Goal: Information Seeking & Learning: Learn about a topic

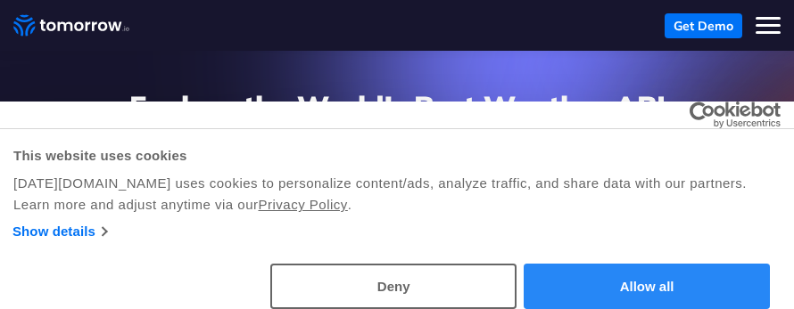
click at [612, 284] on button "Allow all" at bounding box center [647, 286] width 246 height 45
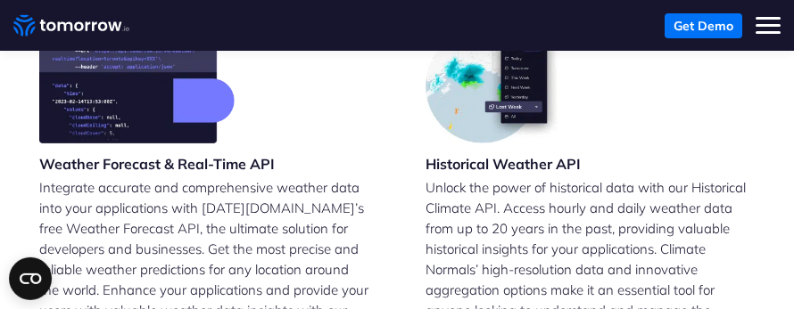
scroll to position [546, 0]
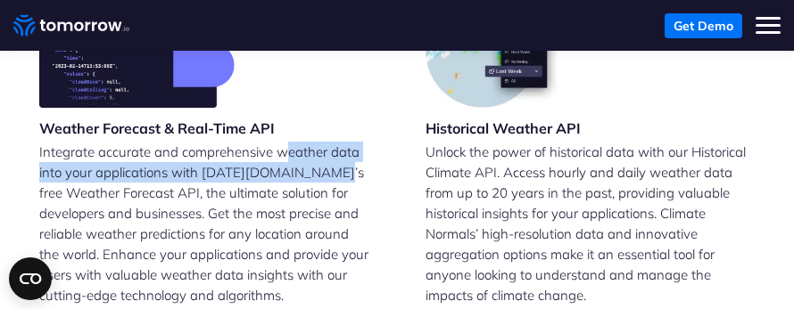
drag, startPoint x: 291, startPoint y: 131, endPoint x: 334, endPoint y: 184, distance: 67.8
click at [342, 151] on p "Integrate accurate and comprehensive weather data into your applications with […" at bounding box center [204, 224] width 330 height 164
click at [139, 148] on p "Integrate accurate and comprehensive weather data into your applications with […" at bounding box center [204, 224] width 330 height 164
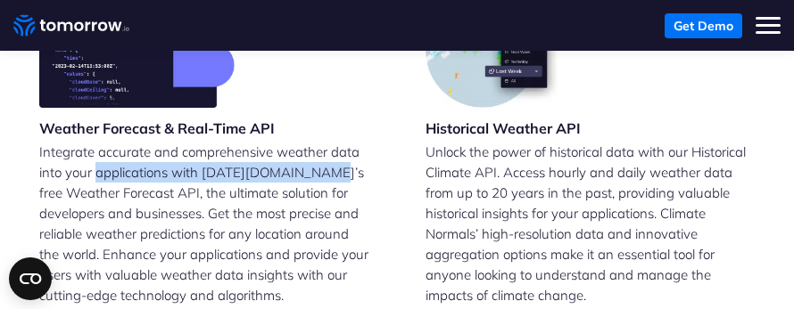
drag, startPoint x: 139, startPoint y: 148, endPoint x: 284, endPoint y: 159, distance: 144.9
click at [289, 157] on p "Integrate accurate and comprehensive weather data into your applications with […" at bounding box center [204, 224] width 330 height 164
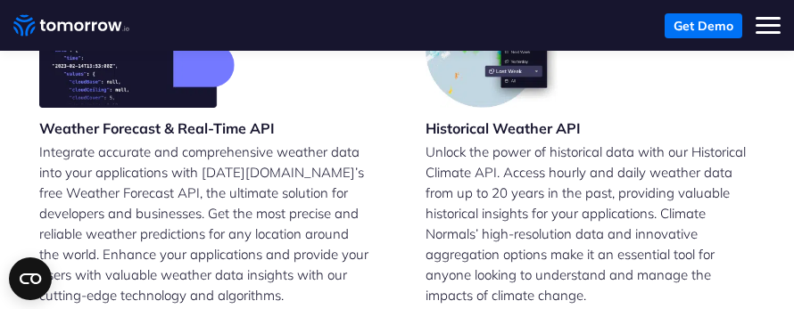
click at [235, 177] on p "Integrate accurate and comprehensive weather data into your applications with […" at bounding box center [204, 224] width 330 height 164
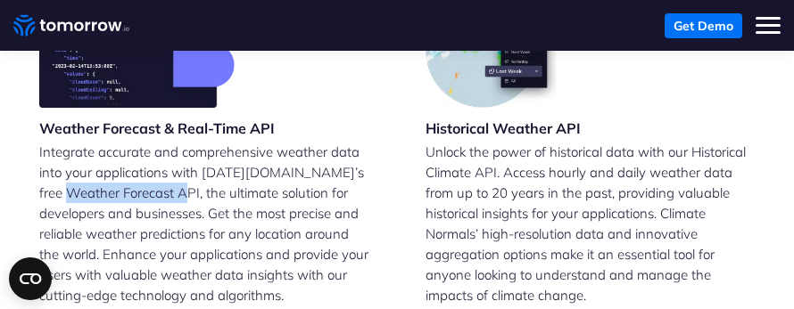
drag, startPoint x: 98, startPoint y: 174, endPoint x: 204, endPoint y: 176, distance: 106.1
click at [204, 176] on p "Integrate accurate and comprehensive weather data into your applications with […" at bounding box center [204, 224] width 330 height 164
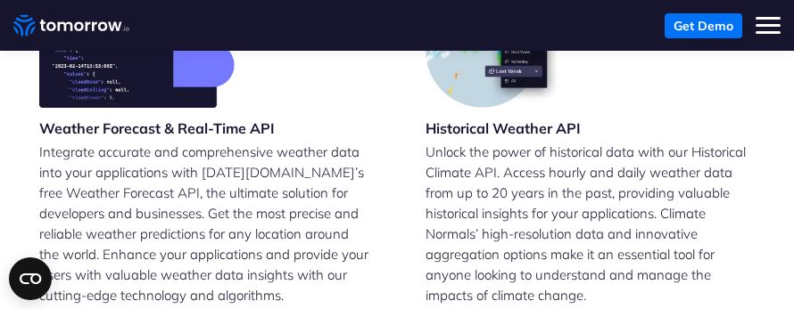
click at [204, 177] on p "Integrate accurate and comprehensive weather data into your applications with […" at bounding box center [204, 224] width 330 height 164
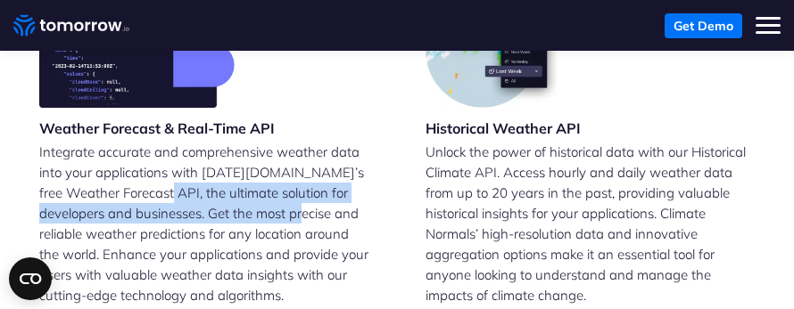
drag, startPoint x: 233, startPoint y: 165, endPoint x: 299, endPoint y: 195, distance: 72.6
click at [341, 184] on p "Integrate accurate and comprehensive weather data into your applications with […" at bounding box center [204, 224] width 330 height 164
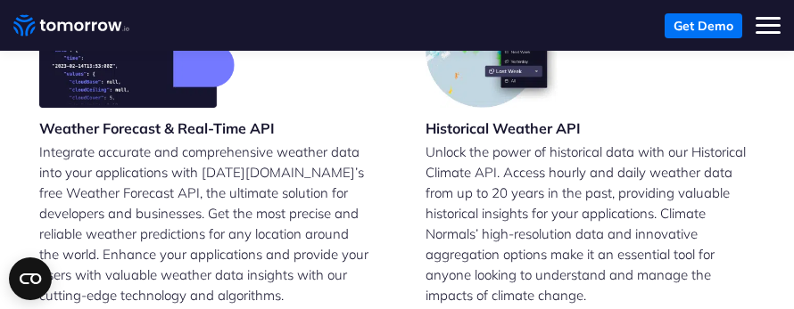
click at [153, 220] on p "Integrate accurate and comprehensive weather data into your applications with […" at bounding box center [204, 224] width 330 height 164
drag, startPoint x: 163, startPoint y: 196, endPoint x: 224, endPoint y: 198, distance: 60.7
click at [224, 198] on p "Integrate accurate and comprehensive weather data into your applications with […" at bounding box center [204, 224] width 330 height 164
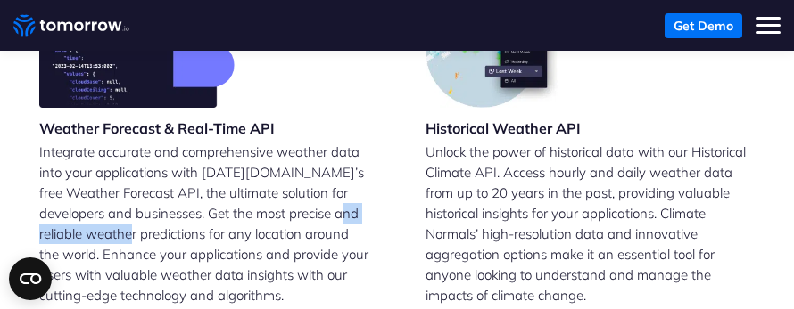
drag, startPoint x: 68, startPoint y: 210, endPoint x: 177, endPoint y: 219, distance: 110.1
click at [177, 219] on p "Integrate accurate and comprehensive weather data into your applications with […" at bounding box center [204, 224] width 330 height 164
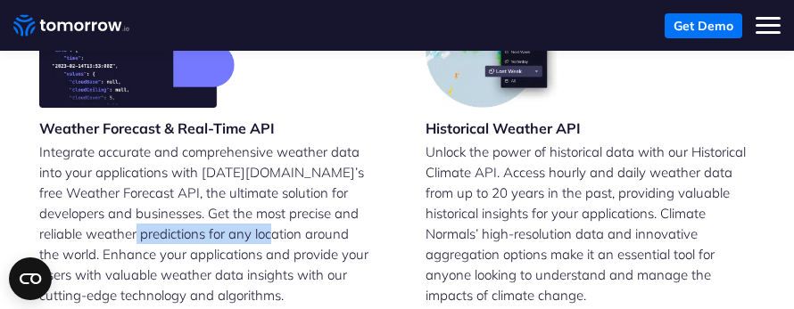
drag, startPoint x: 181, startPoint y: 206, endPoint x: 318, endPoint y: 217, distance: 137.8
click at [323, 216] on p "Integrate accurate and comprehensive weather data into your applications with […" at bounding box center [204, 224] width 330 height 164
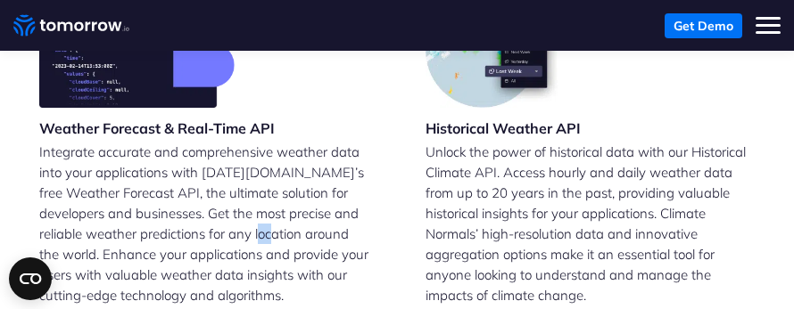
drag, startPoint x: 308, startPoint y: 218, endPoint x: 320, endPoint y: 218, distance: 12.5
click at [320, 218] on p "Integrate accurate and comprehensive weather data into your applications with […" at bounding box center [204, 224] width 330 height 164
drag, startPoint x: 103, startPoint y: 227, endPoint x: 57, endPoint y: 232, distance: 45.7
click at [57, 232] on p "Integrate accurate and comprehensive weather data into your applications with […" at bounding box center [204, 224] width 330 height 164
click at [143, 227] on p "Integrate accurate and comprehensive weather data into your applications with […" at bounding box center [204, 224] width 330 height 164
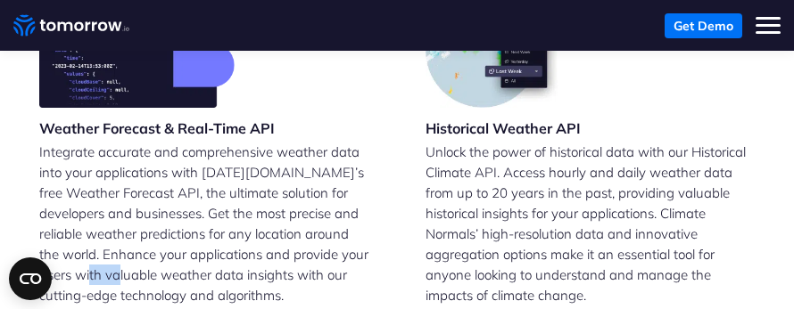
drag, startPoint x: 149, startPoint y: 245, endPoint x: 169, endPoint y: 252, distance: 20.9
click at [169, 252] on p "Integrate accurate and comprehensive weather data into your applications with […" at bounding box center [204, 224] width 330 height 164
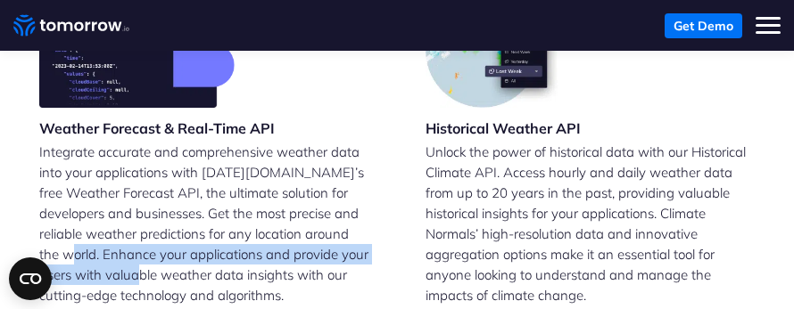
drag, startPoint x: 162, startPoint y: 235, endPoint x: 192, endPoint y: 240, distance: 29.8
click at [192, 240] on p "Integrate accurate and comprehensive weather data into your applications with […" at bounding box center [204, 224] width 330 height 164
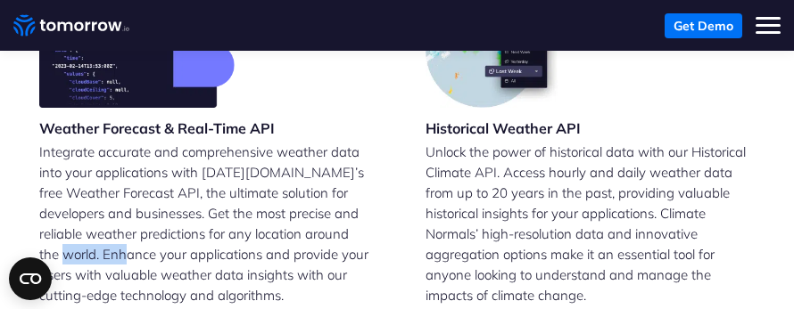
drag, startPoint x: 110, startPoint y: 234, endPoint x: 179, endPoint y: 233, distance: 69.6
click at [179, 233] on p "Integrate accurate and comprehensive weather data into your applications with […" at bounding box center [204, 224] width 330 height 164
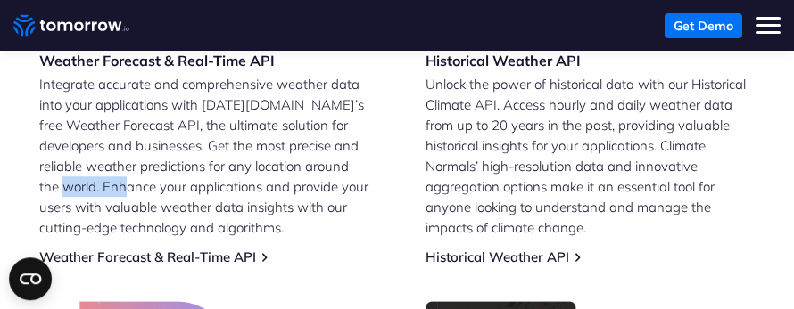
scroll to position [637, 0]
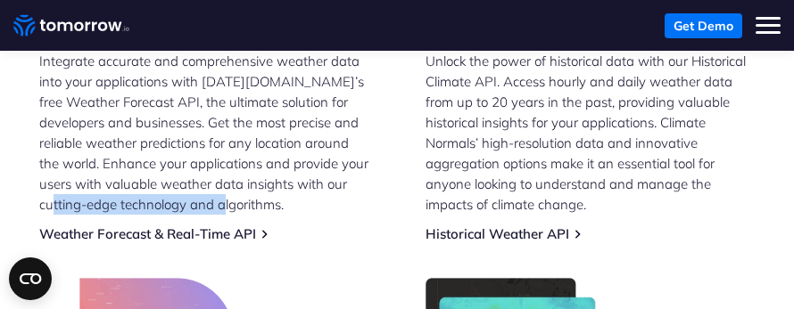
drag, startPoint x: 102, startPoint y: 183, endPoint x: 276, endPoint y: 186, distance: 174.8
click at [276, 186] on p "Integrate accurate and comprehensive weather data into your applications with […" at bounding box center [204, 133] width 330 height 164
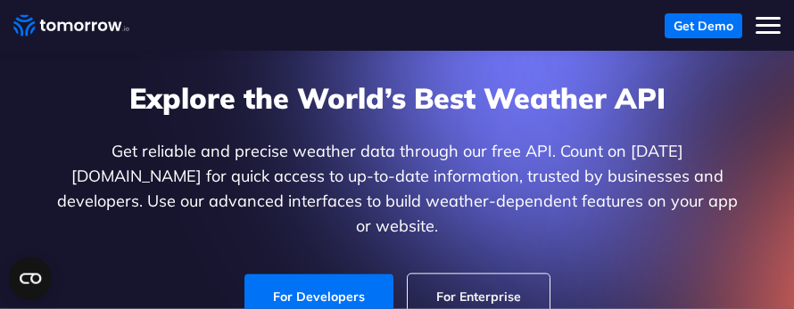
scroll to position [0, 0]
